Goal: Information Seeking & Learning: Learn about a topic

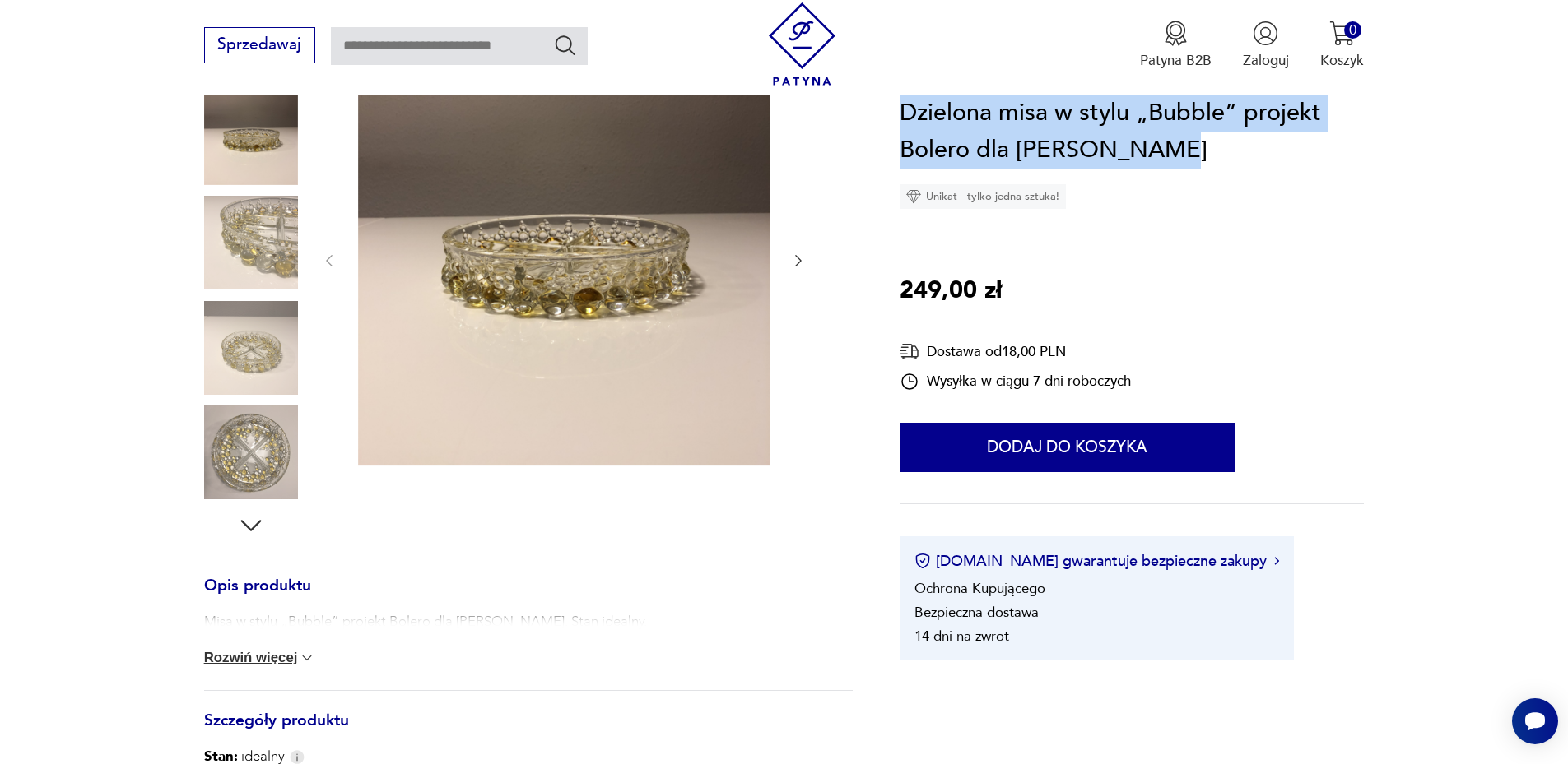
drag, startPoint x: 904, startPoint y: 107, endPoint x: 1160, endPoint y: 154, distance: 260.3
click at [1160, 154] on h1 "Dzielona misa w stylu „Bubble” projekt Bolero dla [PERSON_NAME]" at bounding box center [1132, 132] width 464 height 74
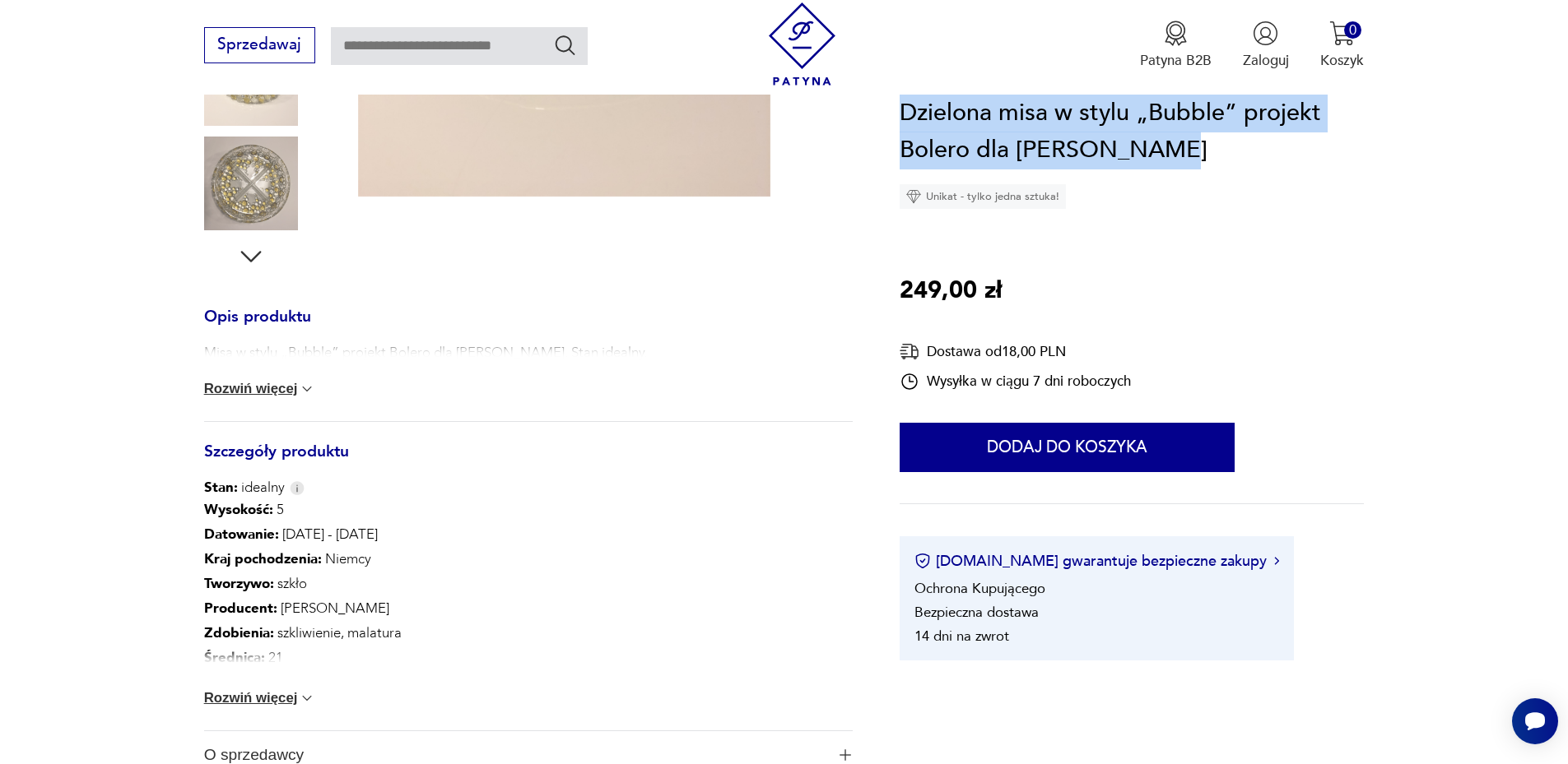
scroll to position [576, 0]
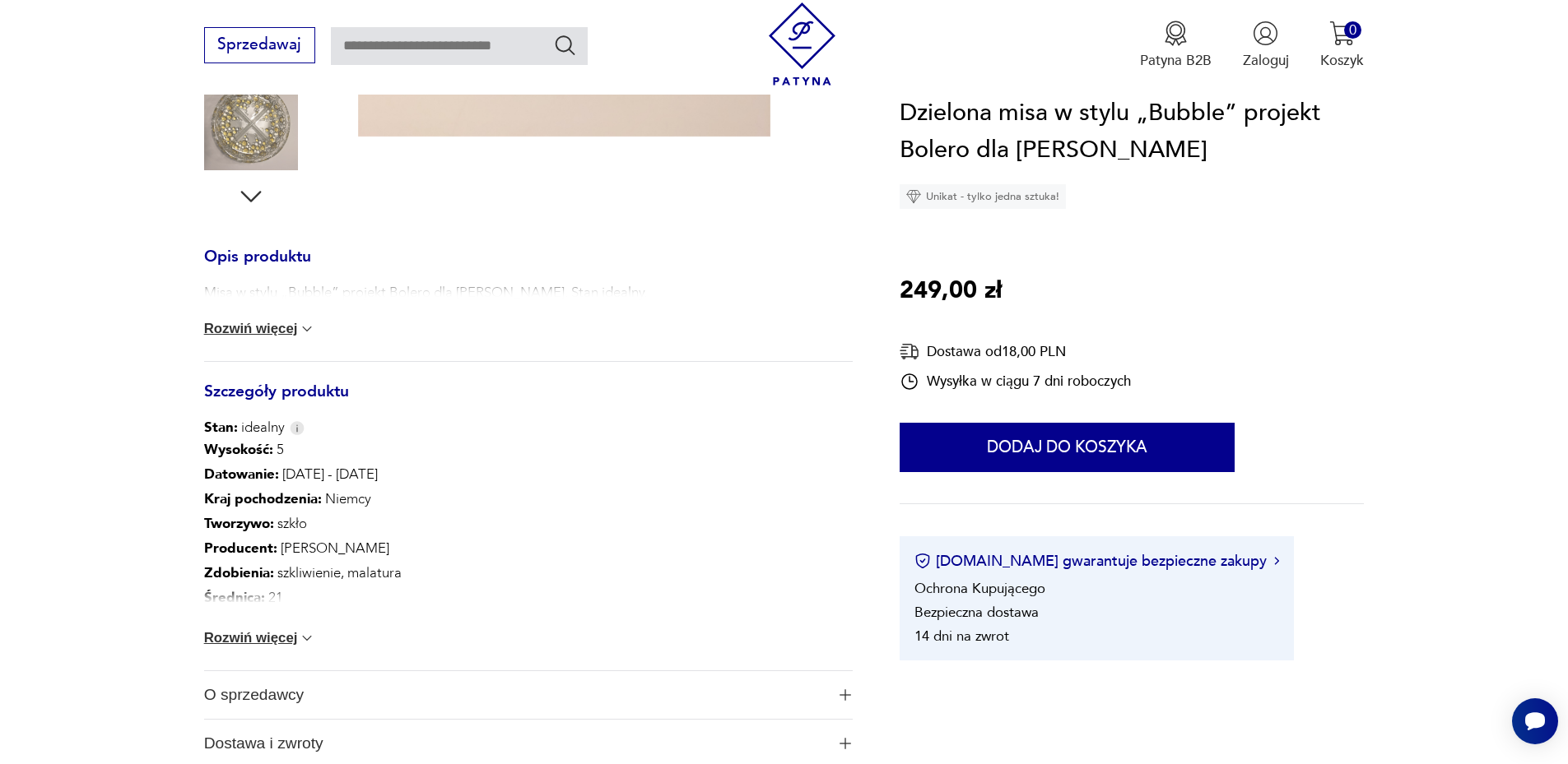
click at [258, 320] on div "Misa w stylu „Bubble” projekt Bolero dla [PERSON_NAME]. Stan idealny. Rozwiń wi…" at bounding box center [529, 322] width 649 height 78
click at [266, 332] on button "Rozwiń więcej" at bounding box center [260, 329] width 112 height 16
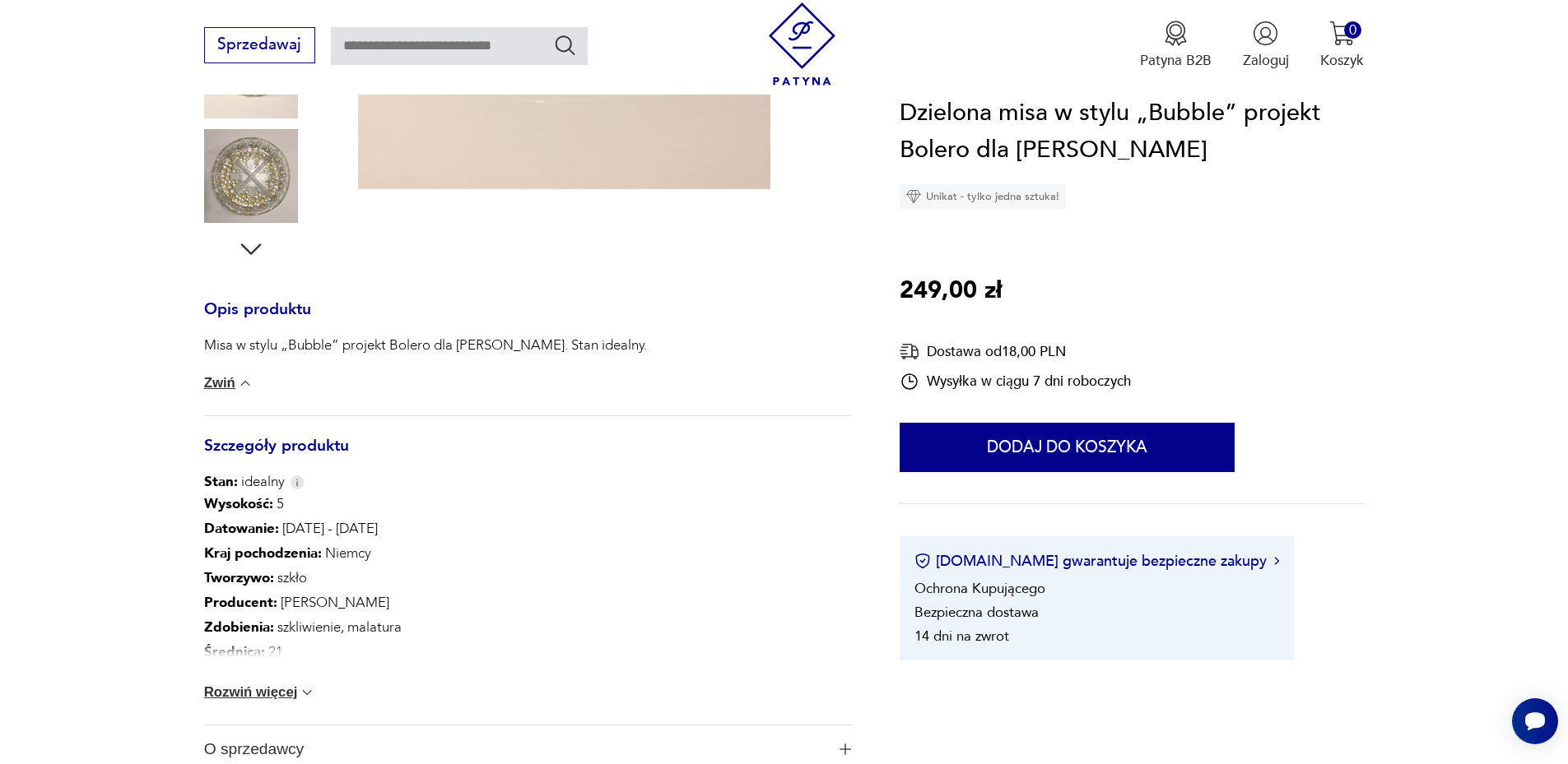
scroll to position [493, 0]
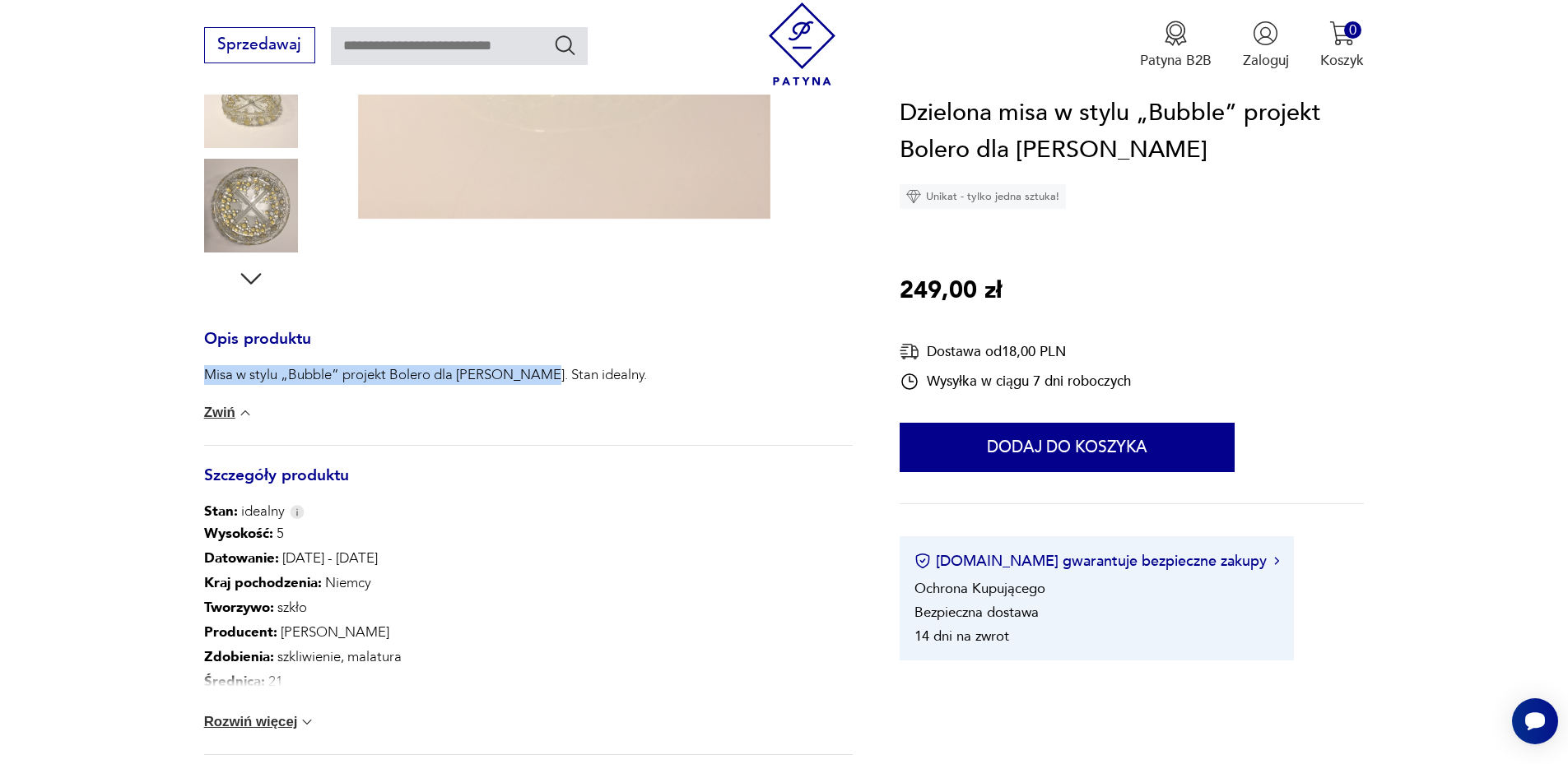
drag, startPoint x: 534, startPoint y: 372, endPoint x: 184, endPoint y: 385, distance: 350.2
click at [184, 385] on section "Opis produktu Misa w stylu „Bubble” projekt Bolero dla [PERSON_NAME]. Stan idea…" at bounding box center [784, 352] width 1568 height 1093
copy p "Misa w stylu „Bubble” projekt Bolero dla [PERSON_NAME]"
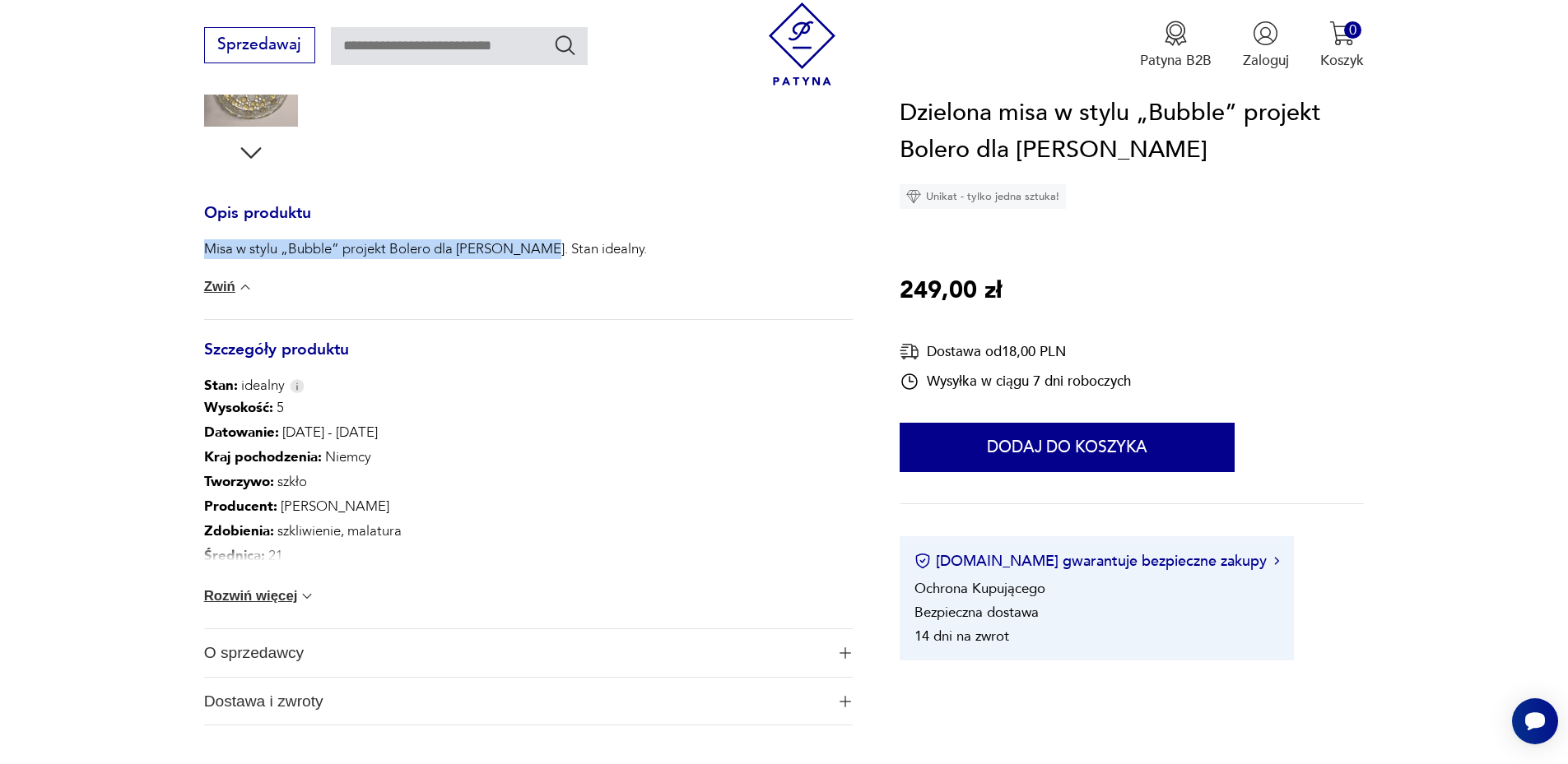
scroll to position [905, 0]
